Goal: Information Seeking & Learning: Learn about a topic

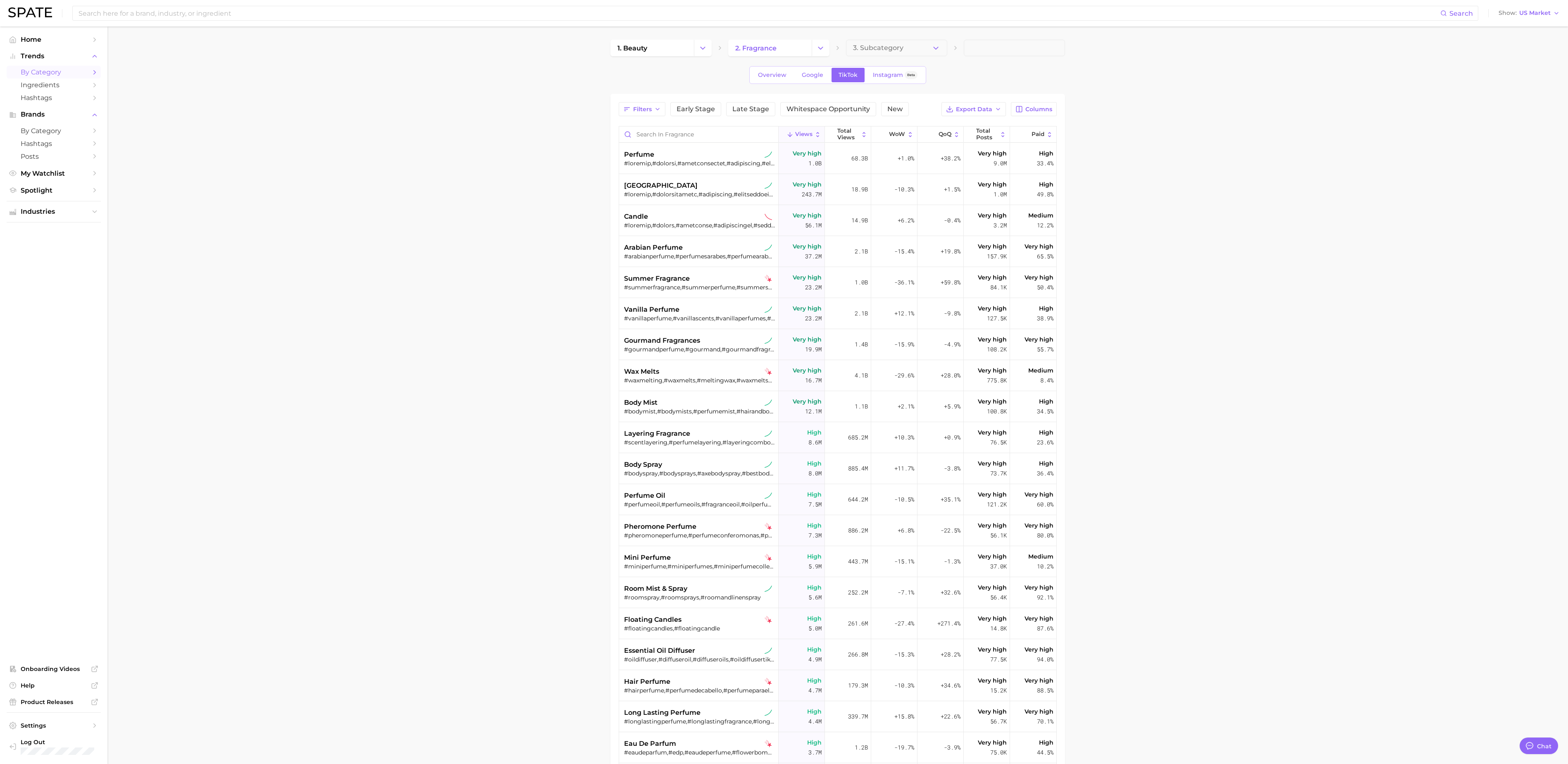
type textarea "x"
click at [813, 16] on input at bounding box center [759, 13] width 1363 height 14
type input "summer fragr"
click at [116, 43] on link "summer fragrance" at bounding box center [109, 44] width 49 height 6
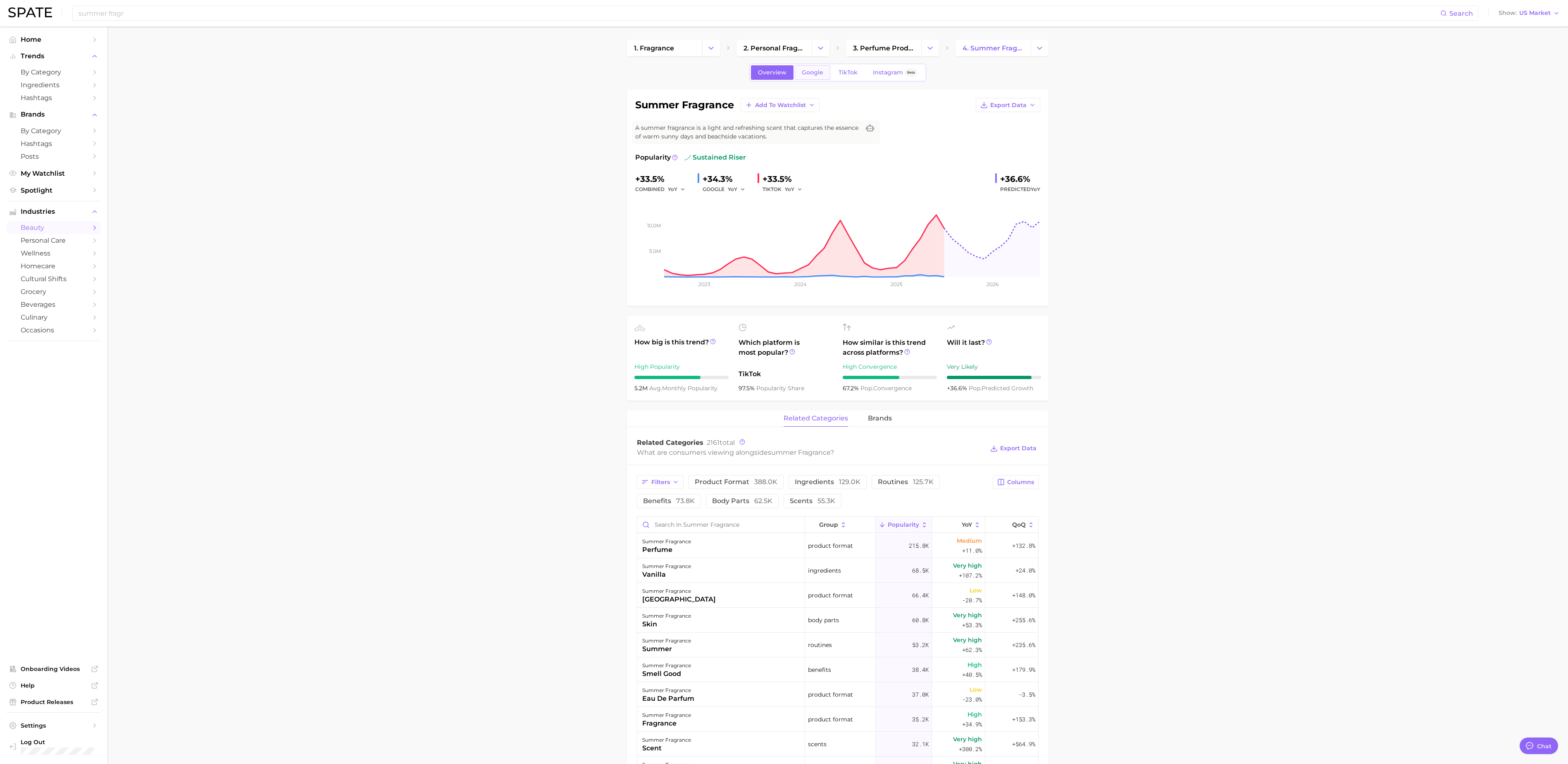
click at [818, 69] on span "Google" at bounding box center [812, 72] width 21 height 7
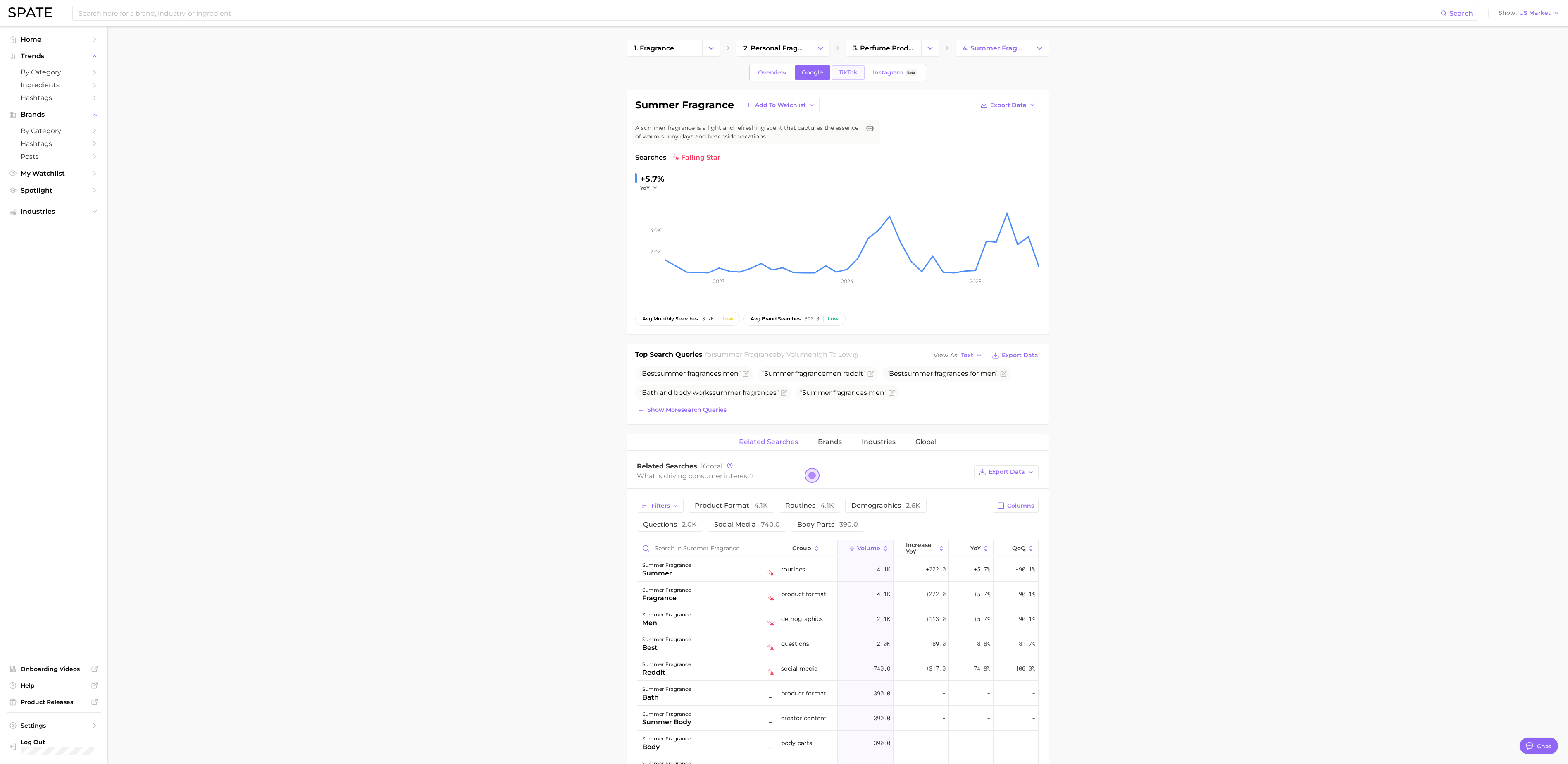
click at [859, 76] on link "TikTok" at bounding box center [848, 72] width 33 height 15
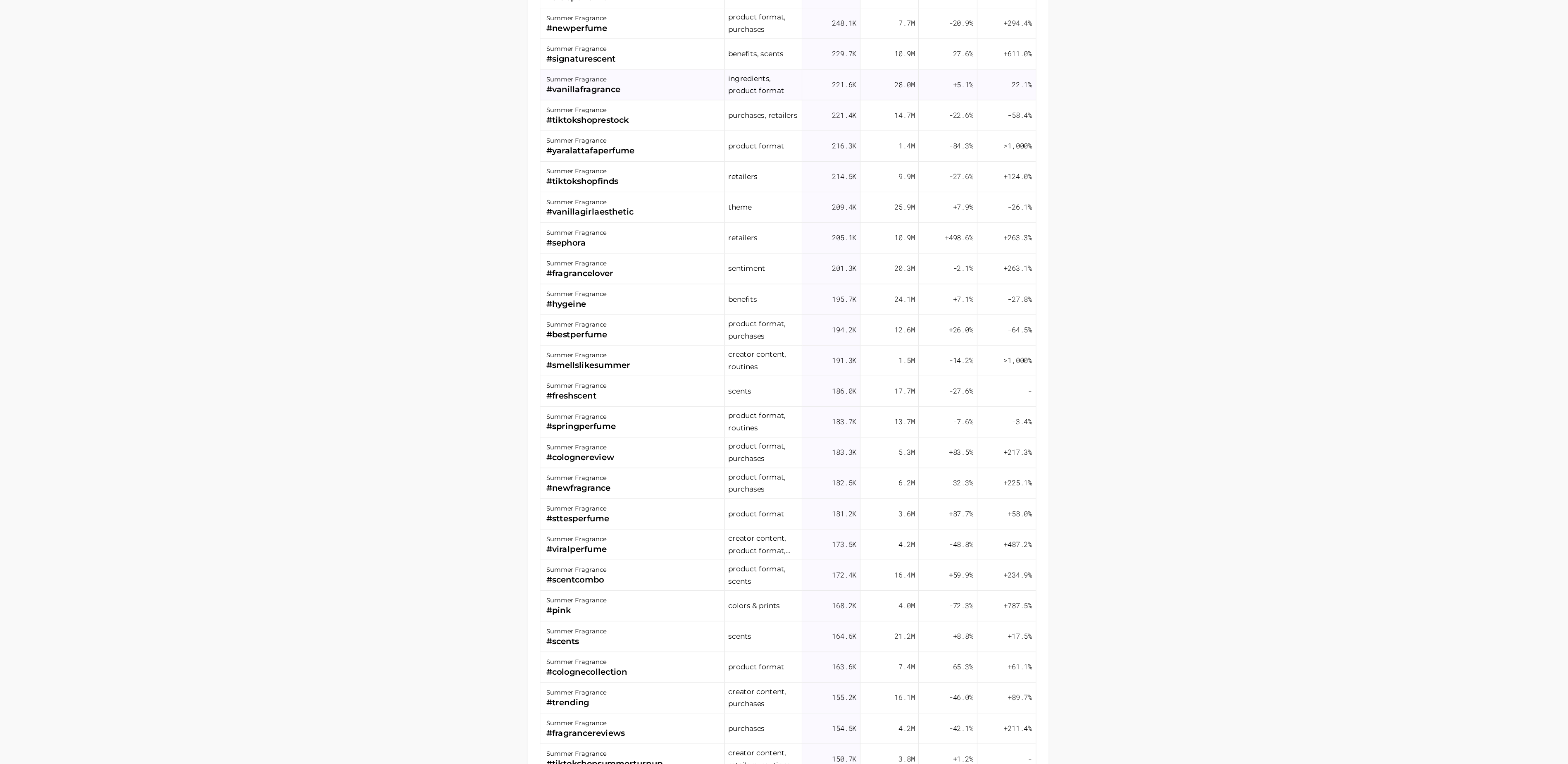
scroll to position [998, 0]
click at [1167, 540] on main "1. fragrance 2. personal fragrance 3. perfume products 4. summer fragrance Over…" at bounding box center [838, 44] width 1460 height 1574
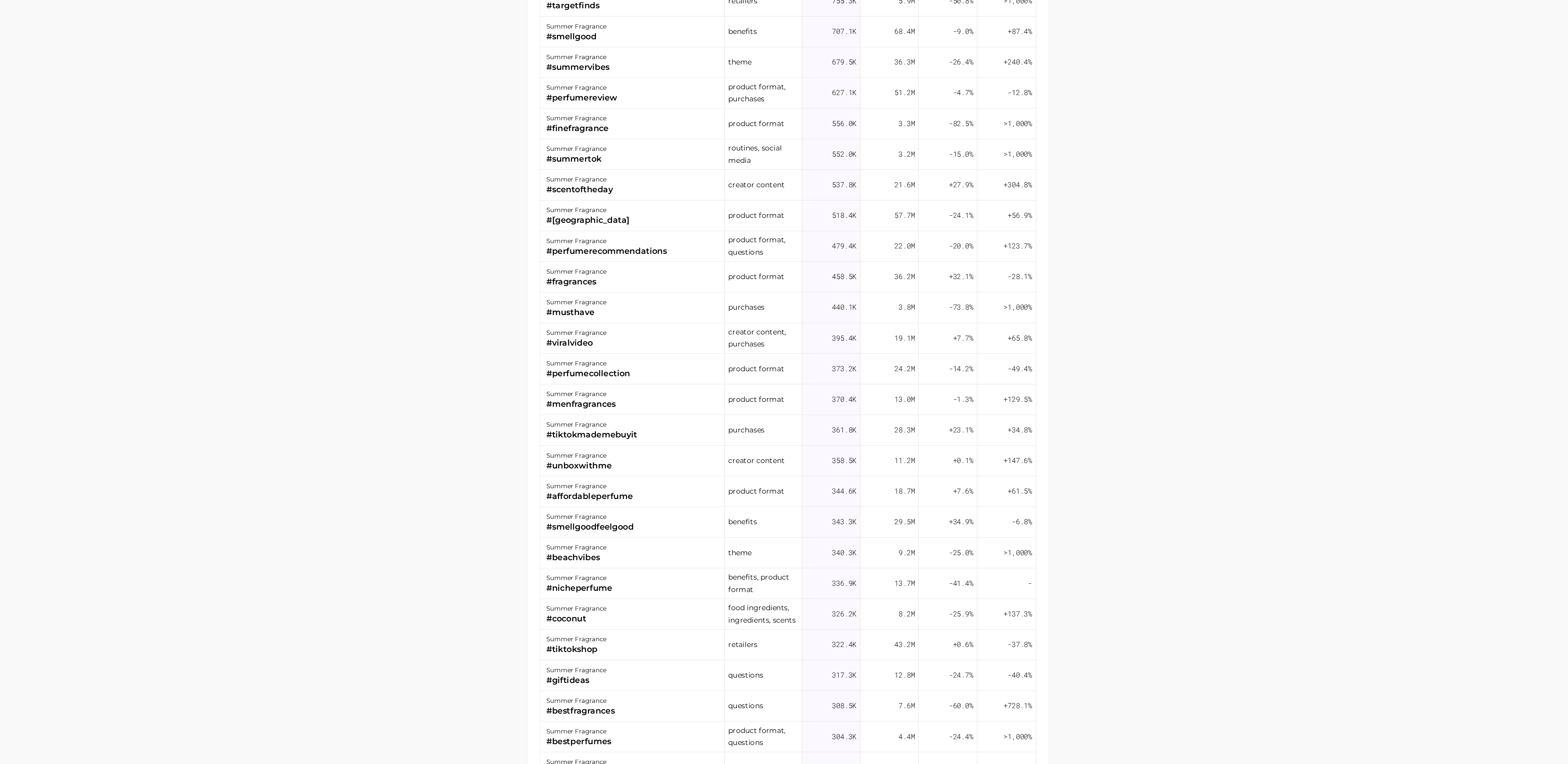
click at [1244, 536] on main "1. fragrance 2. personal fragrance 3. perfume products 4. summer fragrance Over…" at bounding box center [838, 44] width 1460 height 1574
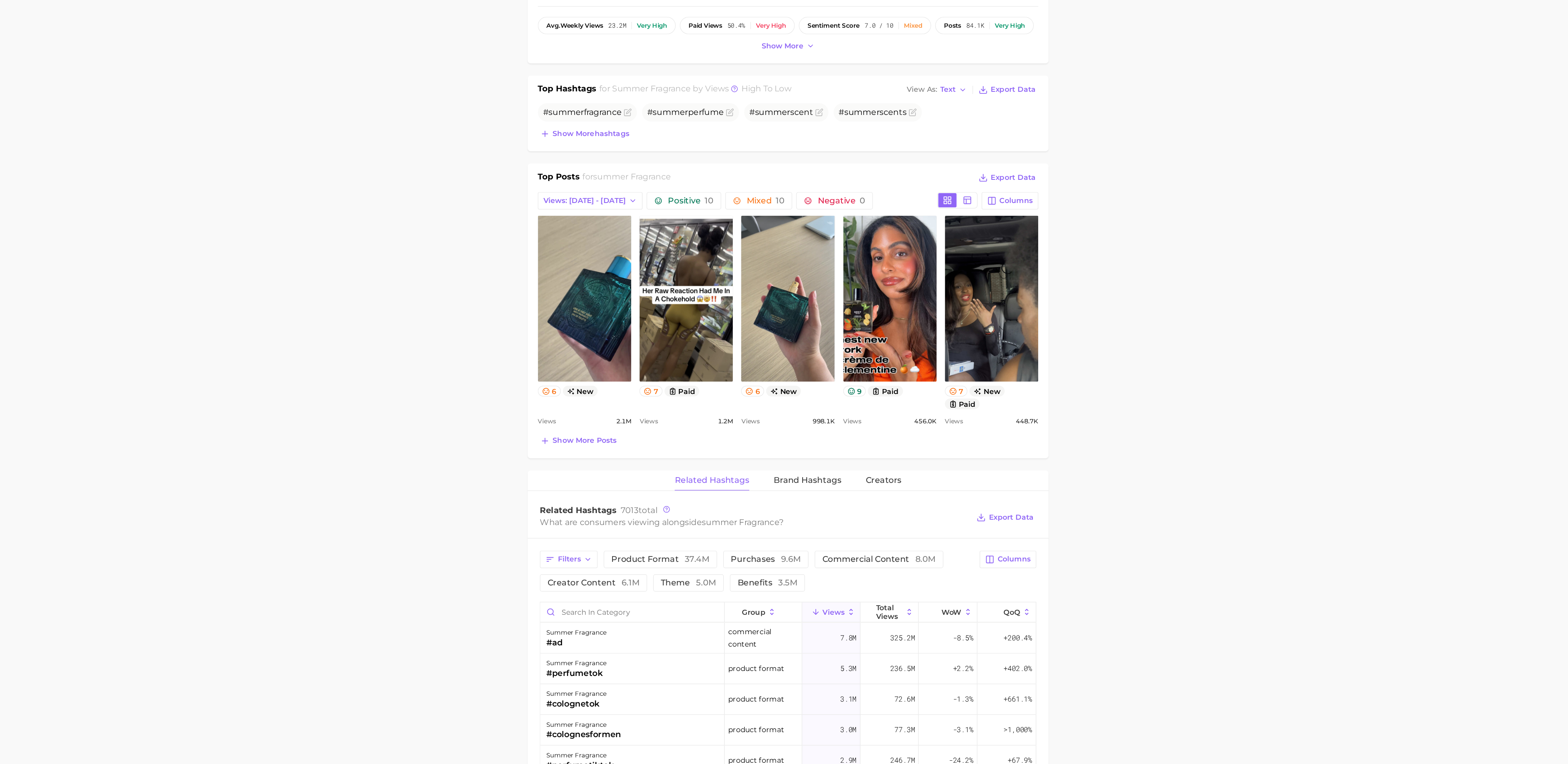
scroll to position [154, 0]
click at [693, 647] on input "Search in category" at bounding box center [712, 639] width 149 height 16
type input "fresh"
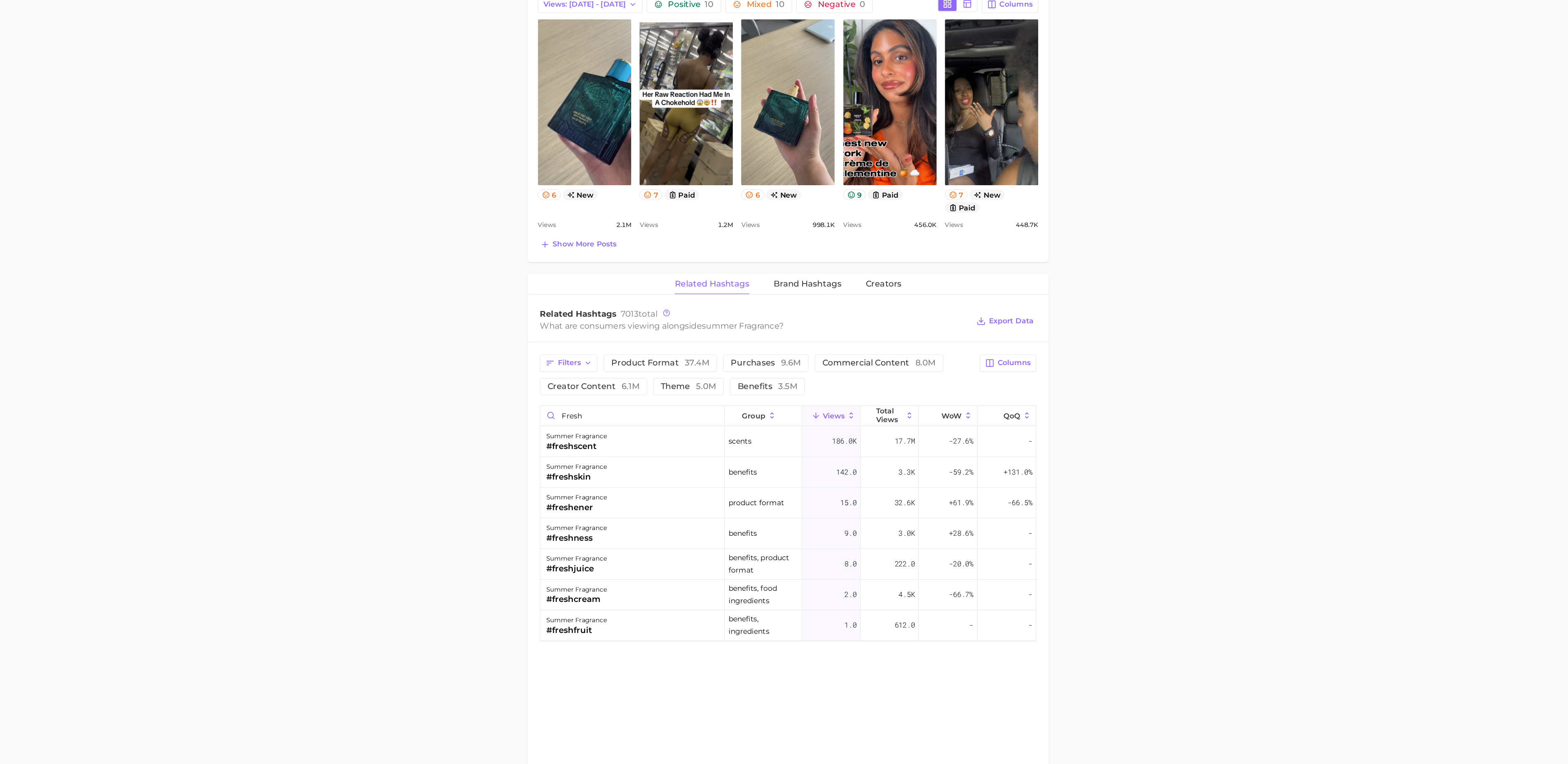
scroll to position [311, 0]
drag, startPoint x: 724, startPoint y: 480, endPoint x: 709, endPoint y: 488, distance: 17.0
click at [709, 488] on div "Filters product format 37.4m purchases 9.6m commercial content 8.0m creator con…" at bounding box center [838, 549] width 422 height 252
click at [709, 488] on input "fresh" at bounding box center [712, 482] width 149 height 16
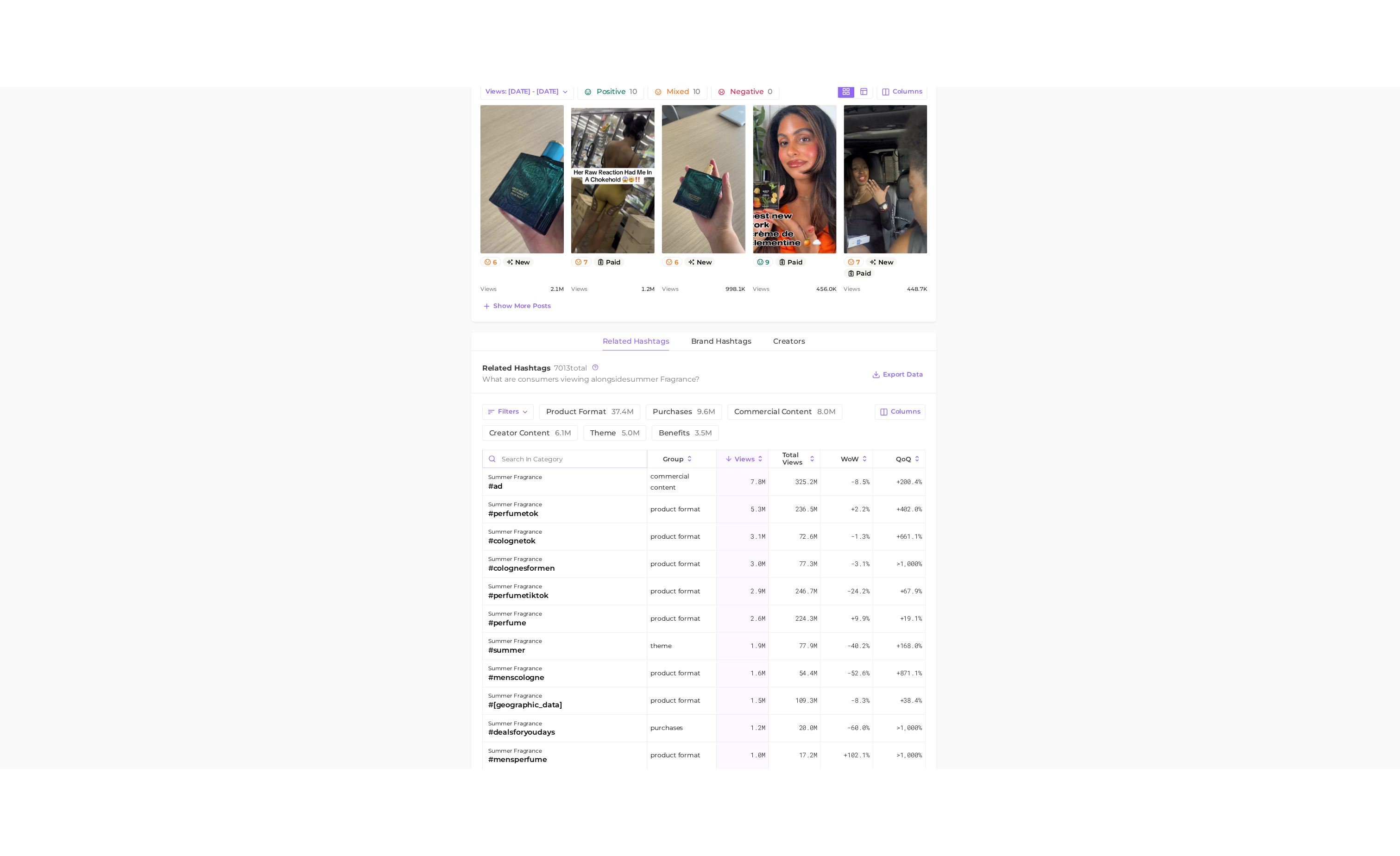
scroll to position [1, 0]
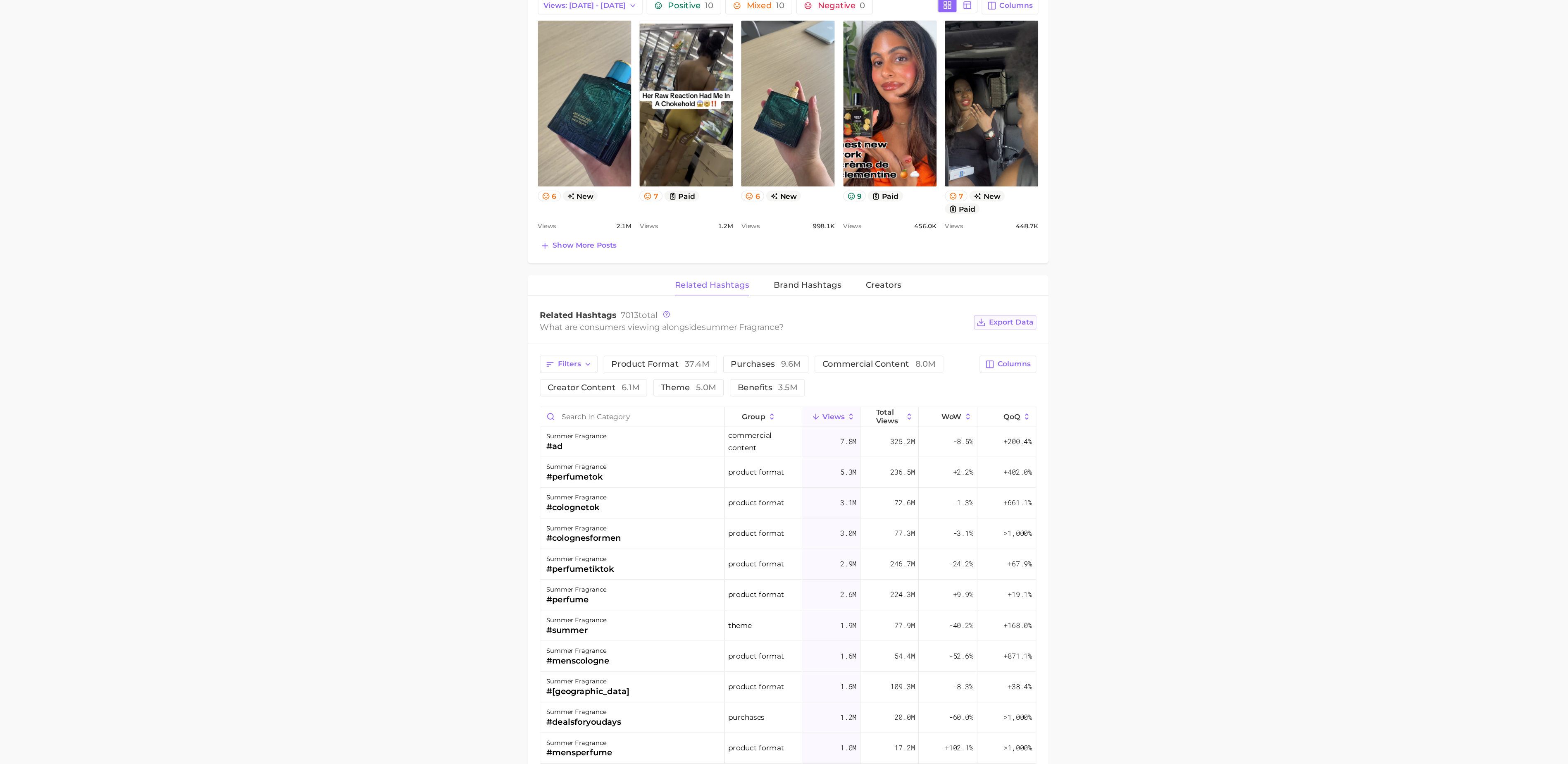
click at [1024, 409] on span "Export Data" at bounding box center [1018, 406] width 37 height 7
type textarea "x"
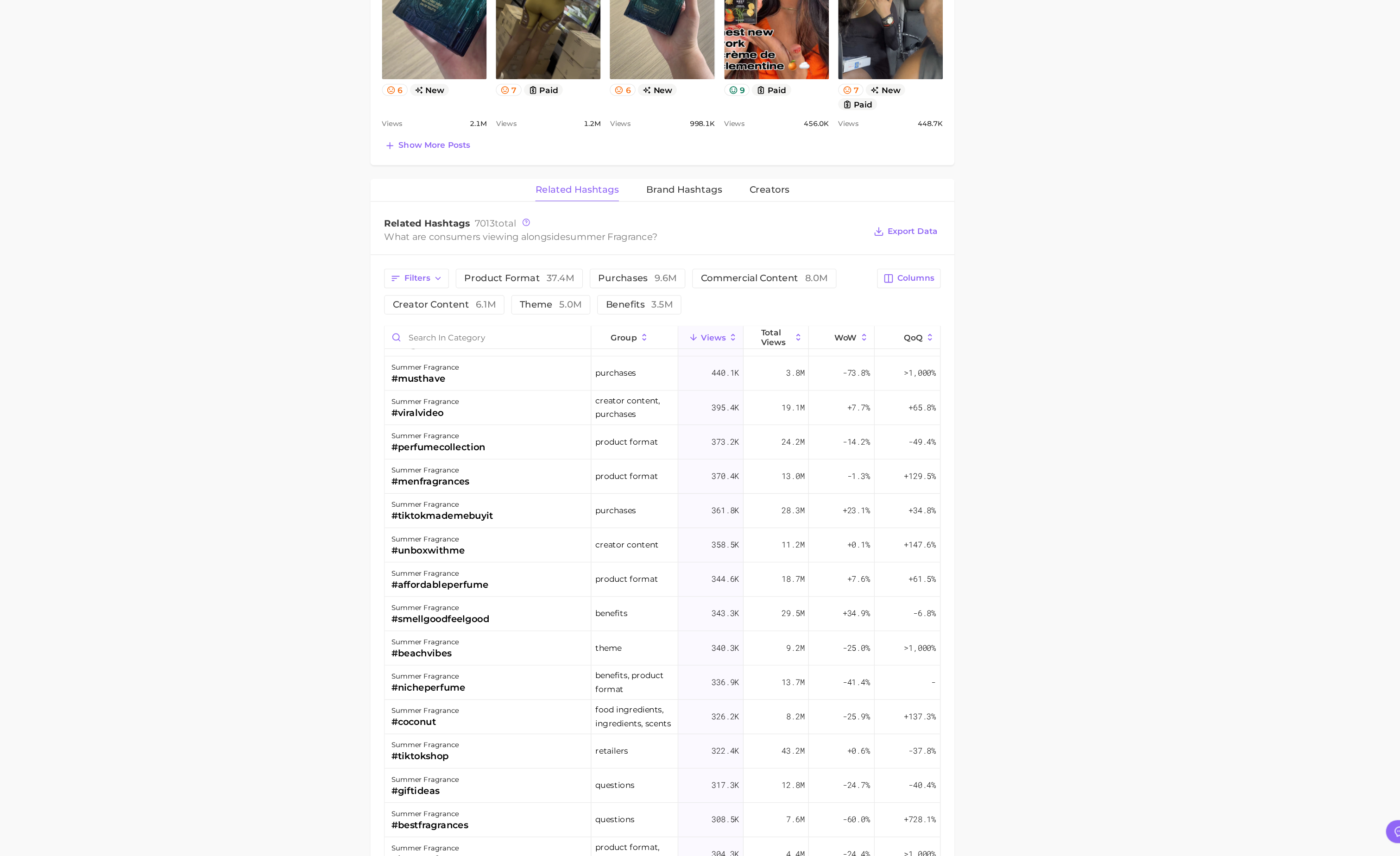
scroll to position [900, 0]
